Goal: Check status: Check status

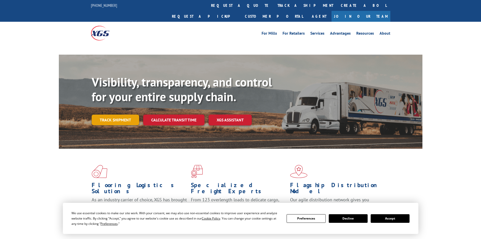
click at [121, 108] on div "Visibility, transparency, and control for your entire supply chain. Track shipm…" at bounding box center [257, 110] width 331 height 70
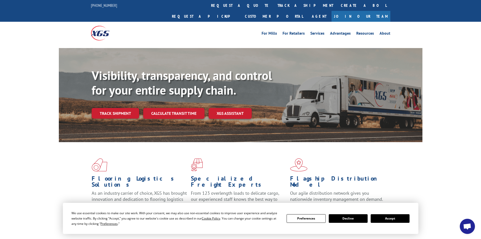
click at [398, 219] on button "Accept" at bounding box center [390, 218] width 39 height 9
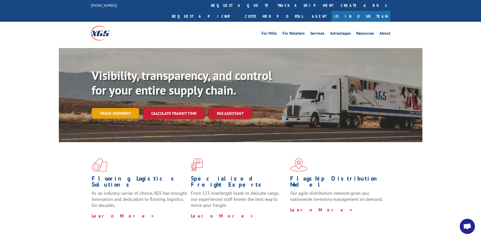
click at [128, 108] on link "Track shipment" at bounding box center [115, 113] width 47 height 11
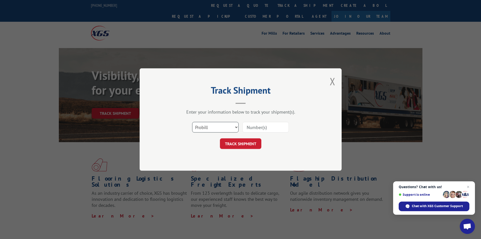
click at [225, 126] on select "Select category... Probill BOL PO" at bounding box center [215, 127] width 46 height 11
select select "bol"
click at [192, 122] on select "Select category... Probill BOL PO" at bounding box center [215, 127] width 46 height 11
click at [259, 128] on input at bounding box center [266, 127] width 46 height 11
paste input "5181692"
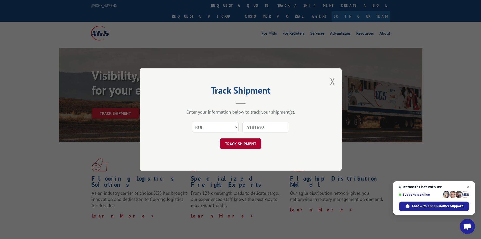
type input "5181692"
click at [253, 138] on button "TRACK SHIPMENT" at bounding box center [240, 143] width 41 height 11
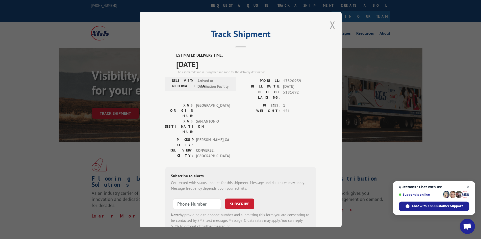
click at [333, 27] on div "Track Shipment ESTIMATED DELIVERY TIME: [DATE] The estimated time is using the …" at bounding box center [241, 119] width 202 height 215
click at [331, 23] on button "Close modal" at bounding box center [333, 24] width 6 height 13
